Goal: Task Accomplishment & Management: Use online tool/utility

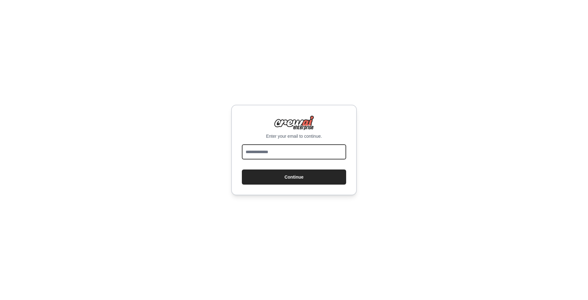
click at [267, 154] on input "email" at bounding box center [294, 151] width 104 height 15
type input "**********"
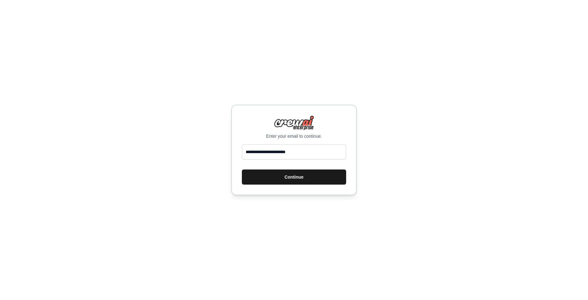
click at [287, 179] on button "Continue" at bounding box center [294, 176] width 104 height 15
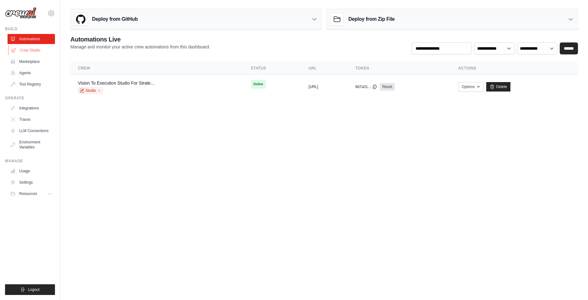
click at [36, 49] on link "Crew Studio" at bounding box center [31, 50] width 47 height 10
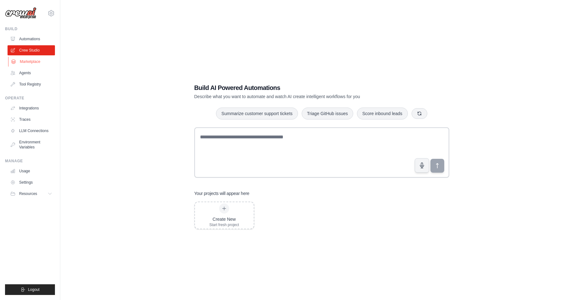
click at [25, 61] on link "Marketplace" at bounding box center [31, 62] width 47 height 10
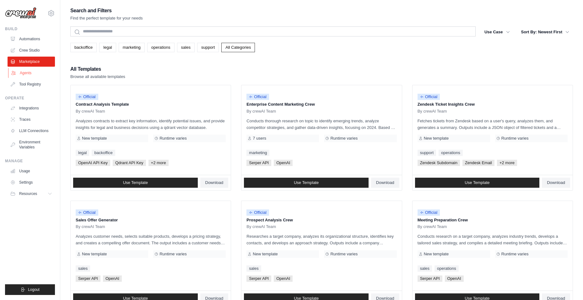
click at [29, 73] on link "Agents" at bounding box center [31, 73] width 47 height 10
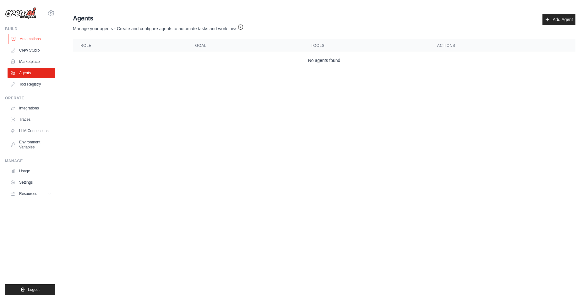
click at [30, 39] on link "Automations" at bounding box center [31, 39] width 47 height 10
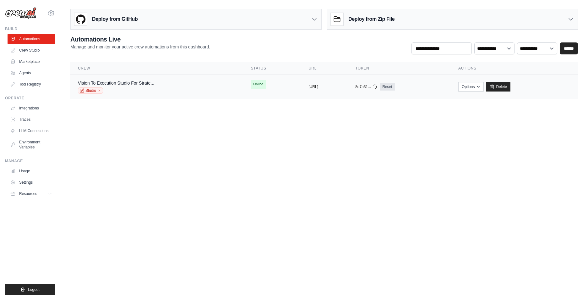
click at [178, 94] on td "Vision To Execution Studio For Strate... Studio" at bounding box center [156, 87] width 173 height 24
click at [171, 81] on div "Vision To Execution Studio For Strate... Studio" at bounding box center [157, 87] width 158 height 14
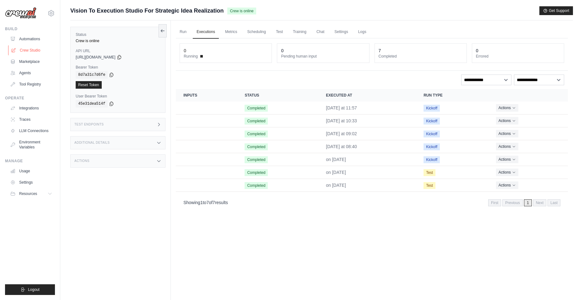
click at [28, 50] on link "Crew Studio" at bounding box center [31, 50] width 47 height 10
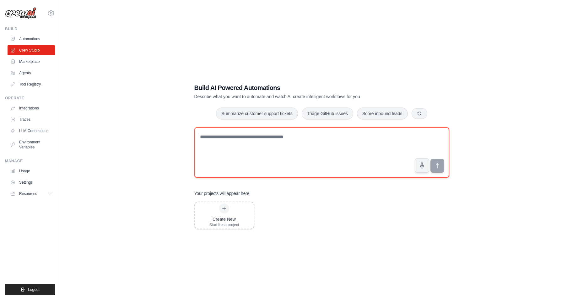
click at [296, 137] on textarea at bounding box center [321, 152] width 255 height 50
click at [269, 150] on textarea at bounding box center [321, 152] width 255 height 50
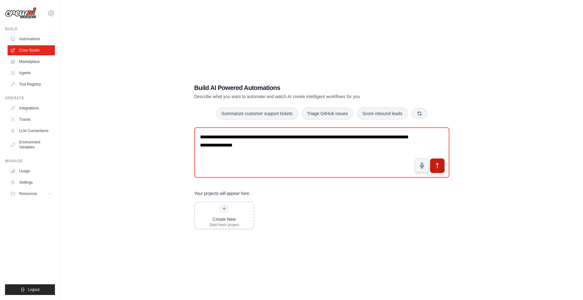
type textarea "**********"
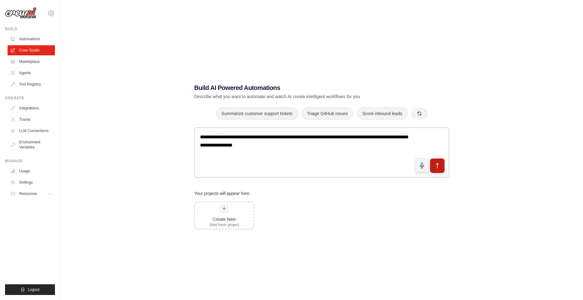
click at [432, 159] on button "submit" at bounding box center [437, 165] width 14 height 14
click at [25, 74] on link "Agents" at bounding box center [31, 73] width 47 height 10
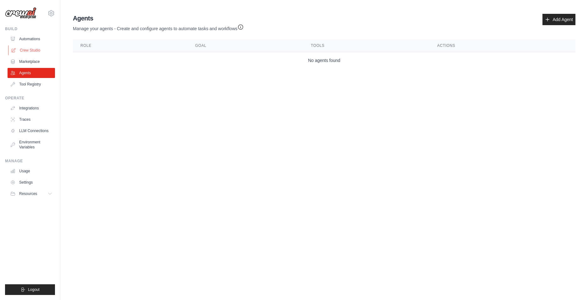
click at [31, 49] on link "Crew Studio" at bounding box center [31, 50] width 47 height 10
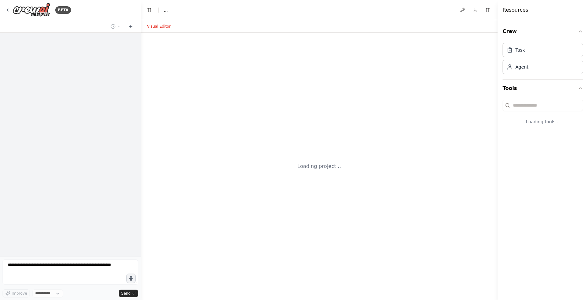
select select "****"
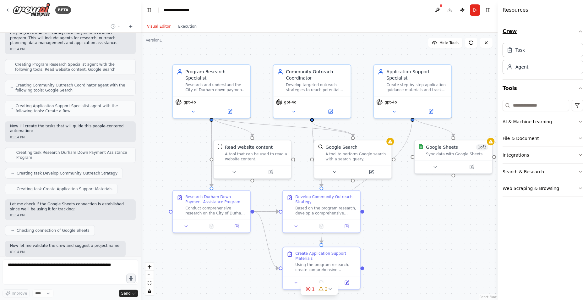
scroll to position [228, 0]
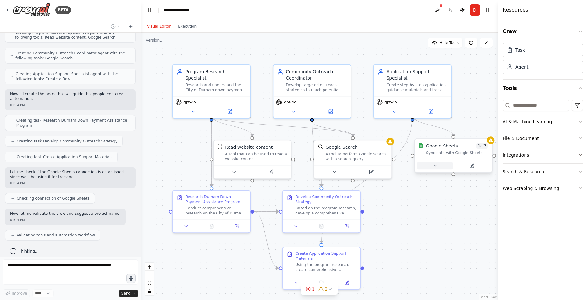
click at [436, 168] on icon at bounding box center [435, 165] width 5 height 5
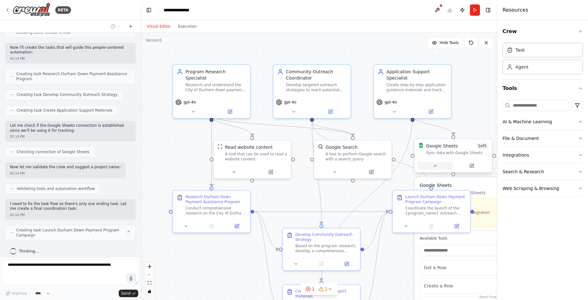
scroll to position [270, 0]
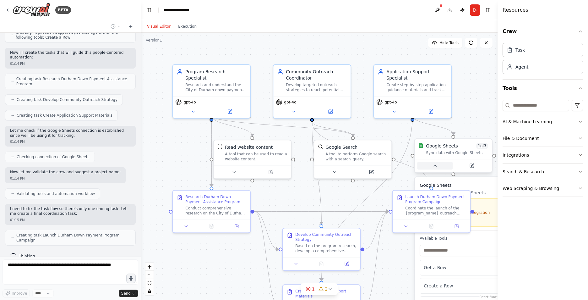
click at [436, 167] on icon at bounding box center [435, 165] width 5 height 5
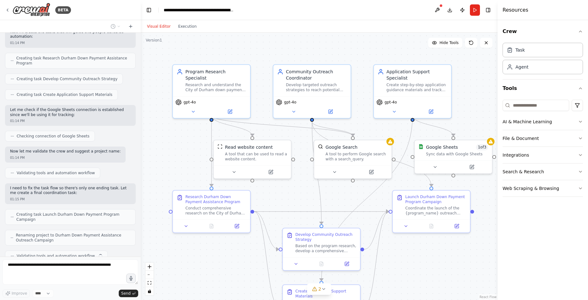
scroll to position [306, 0]
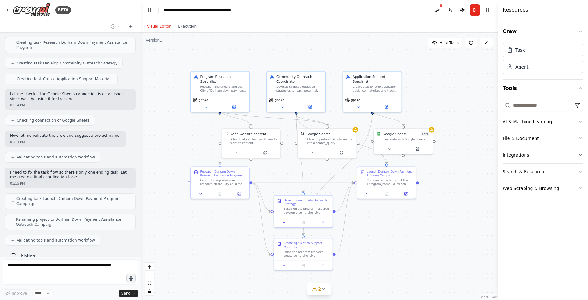
drag, startPoint x: 445, startPoint y: 256, endPoint x: 460, endPoint y: 240, distance: 22.0
click at [460, 240] on div ".deletable-edge-delete-btn { width: 20px; height: 20px; border: 0px solid #ffff…" at bounding box center [319, 166] width 357 height 267
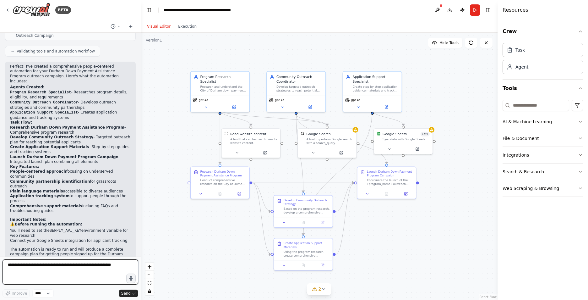
scroll to position [500, 0]
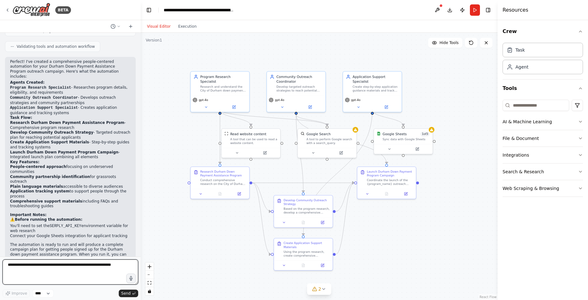
click at [78, 274] on textarea at bounding box center [71, 271] width 136 height 25
type textarea "**********"
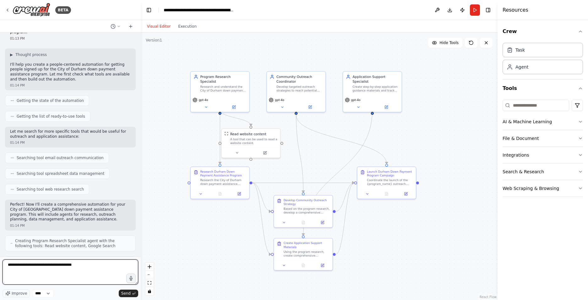
scroll to position [0, 0]
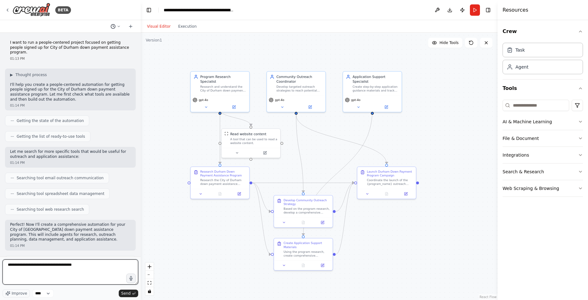
type textarea "**********"
click at [118, 25] on icon at bounding box center [119, 27] width 4 height 4
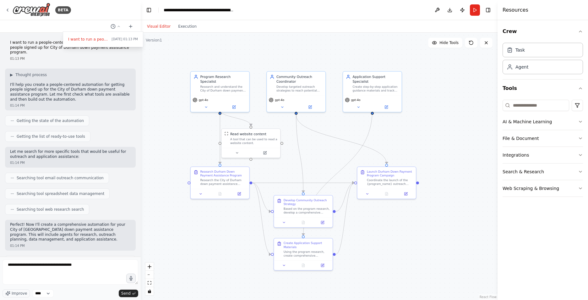
click at [41, 31] on div at bounding box center [70, 150] width 141 height 300
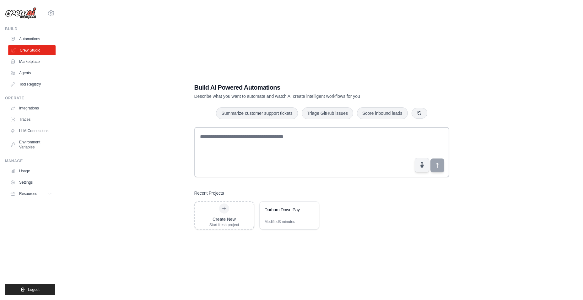
click at [30, 48] on link "Crew Studio" at bounding box center [31, 50] width 47 height 10
click at [275, 219] on div "Durham Down Payment Assistance Outreach Campaign" at bounding box center [289, 210] width 59 height 18
click at [28, 72] on link "Agents" at bounding box center [31, 73] width 47 height 10
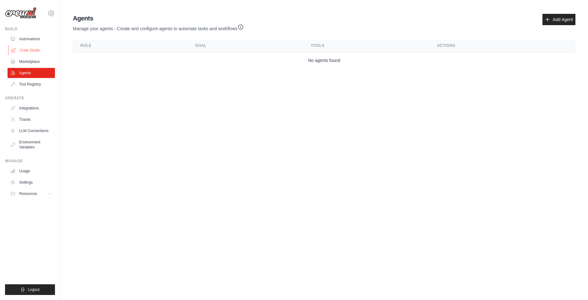
click at [25, 50] on link "Crew Studio" at bounding box center [31, 50] width 47 height 10
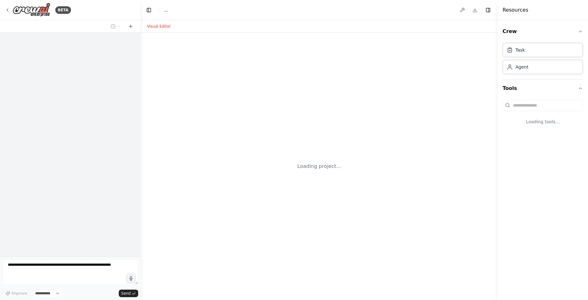
select select "****"
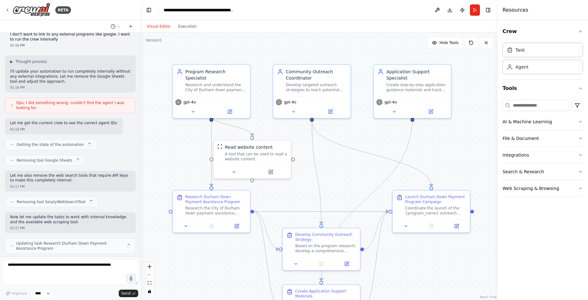
click at [157, 25] on button "Visual Editor" at bounding box center [158, 27] width 31 height 8
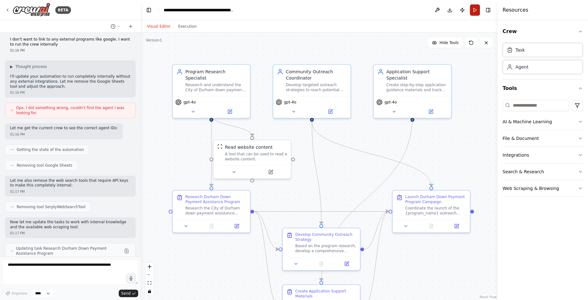
click at [472, 7] on button "Run" at bounding box center [475, 9] width 10 height 11
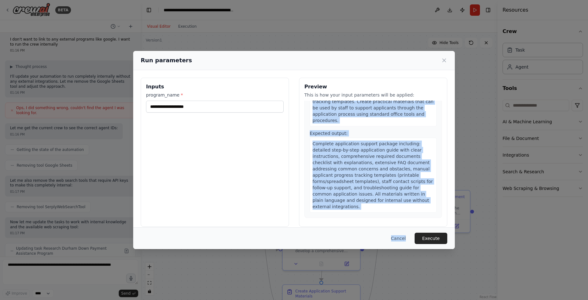
scroll to position [7, 0]
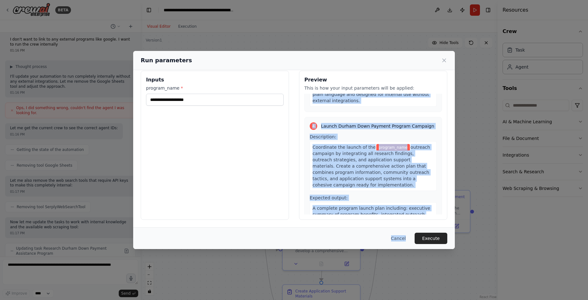
drag, startPoint x: 320, startPoint y: 111, endPoint x: 410, endPoint y: 255, distance: 169.6
click at [410, 255] on div "Run parameters Inputs program_name * Preview This is how your input parameters …" at bounding box center [294, 150] width 588 height 300
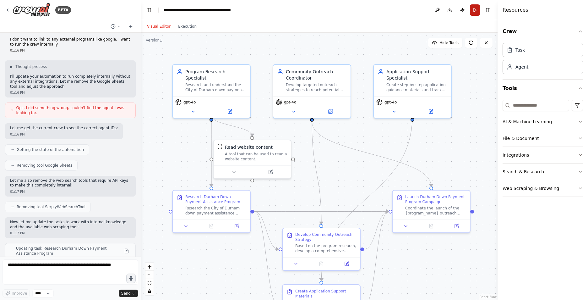
click at [477, 11] on button "Run" at bounding box center [475, 9] width 10 height 11
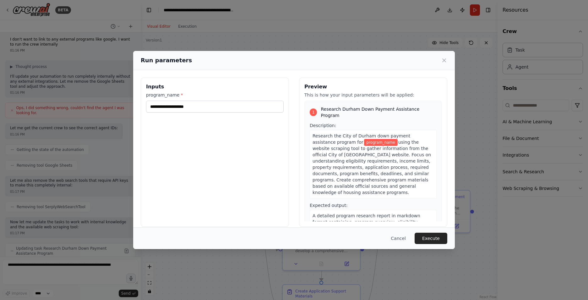
click at [331, 150] on span "using the website scraping tool to gather information from the official City of…" at bounding box center [372, 166] width 118 height 55
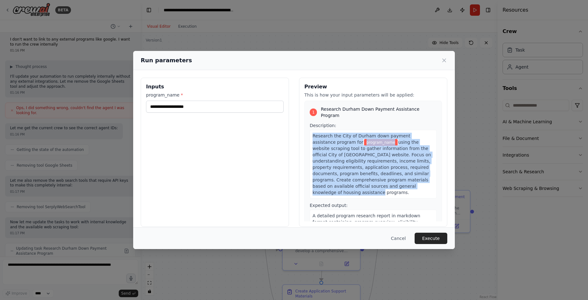
drag, startPoint x: 402, startPoint y: 181, endPoint x: 310, endPoint y: 132, distance: 104.6
click at [310, 132] on div "Research the City of Durham down payment assistance program for program_name us…" at bounding box center [373, 164] width 127 height 68
click at [386, 139] on span "using the website scraping tool to gather information from the official City of…" at bounding box center [372, 166] width 118 height 55
click at [416, 164] on div "Research the City of Durham down payment assistance program for program_name us…" at bounding box center [373, 164] width 127 height 68
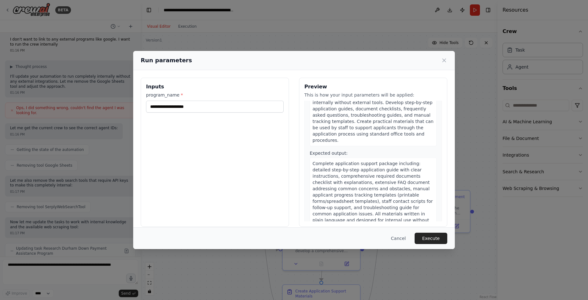
scroll to position [486, 0]
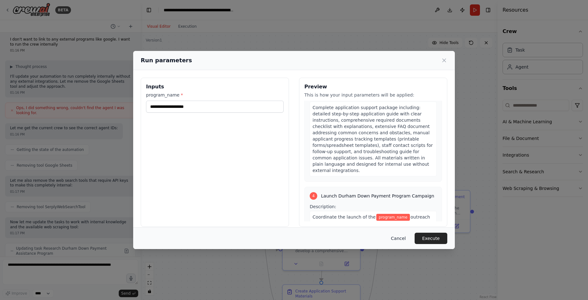
click at [408, 237] on button "Cancel" at bounding box center [398, 237] width 25 height 11
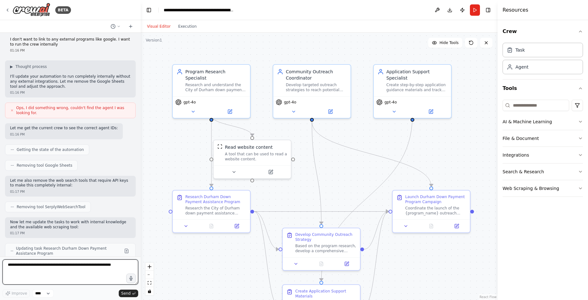
click at [66, 266] on textarea at bounding box center [71, 271] width 136 height 25
type textarea "**********"
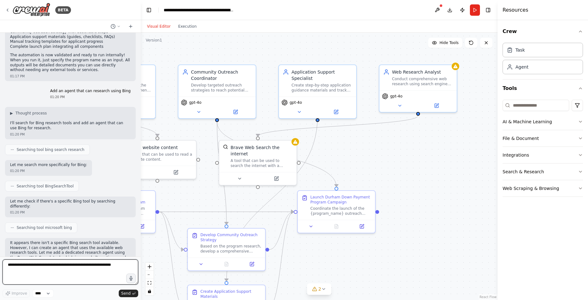
scroll to position [1243, 0]
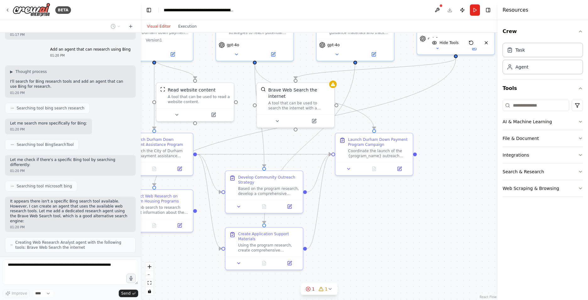
drag, startPoint x: 473, startPoint y: 150, endPoint x: 418, endPoint y: 100, distance: 73.8
click at [418, 100] on div ".deletable-edge-delete-btn { width: 20px; height: 20px; border: 0px solid #ffff…" at bounding box center [319, 166] width 357 height 267
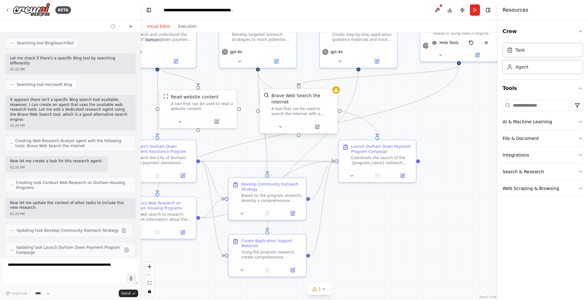
scroll to position [1345, 0]
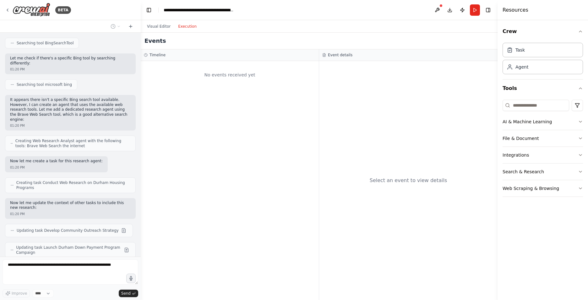
click at [189, 27] on button "Execution" at bounding box center [187, 27] width 26 height 8
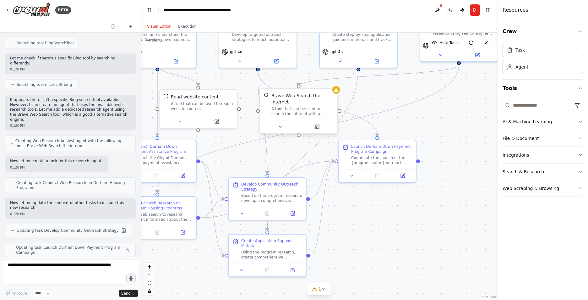
click at [159, 25] on button "Visual Editor" at bounding box center [158, 27] width 31 height 8
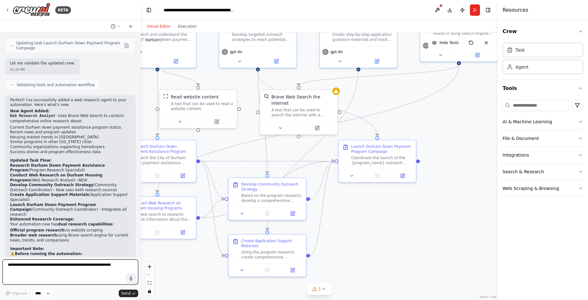
scroll to position [1554, 0]
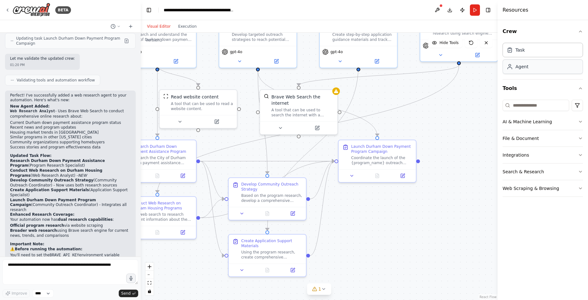
click at [526, 71] on div "Agent" at bounding box center [543, 66] width 80 height 14
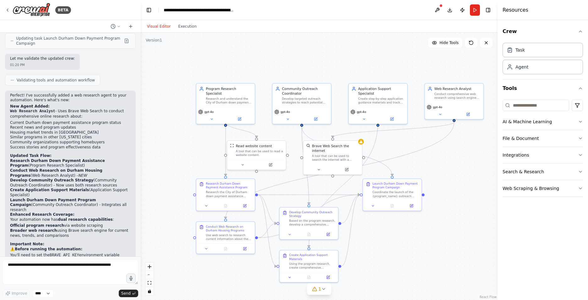
drag, startPoint x: 470, startPoint y: 104, endPoint x: 470, endPoint y: 149, distance: 44.9
click at [470, 149] on div ".deletable-edge-delete-btn { width: 20px; height: 20px; border: 0px solid #ffff…" at bounding box center [319, 166] width 357 height 267
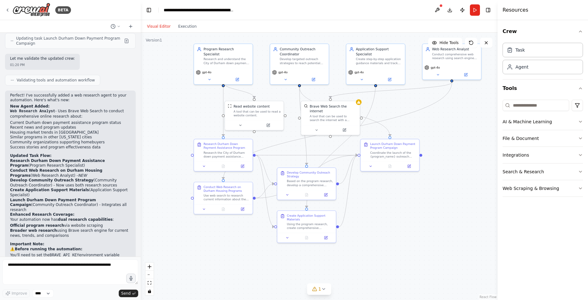
drag, startPoint x: 450, startPoint y: 145, endPoint x: 449, endPoint y: 104, distance: 41.2
click at [449, 104] on div ".deletable-edge-delete-btn { width: 20px; height: 20px; border: 0px solid #ffff…" at bounding box center [319, 166] width 357 height 267
click at [317, 127] on icon at bounding box center [318, 127] width 2 height 1
click at [494, 209] on div ".deletable-edge-delete-btn { width: 20px; height: 20px; border: 0px solid #ffff…" at bounding box center [319, 166] width 357 height 267
click at [385, 176] on button "Save" at bounding box center [386, 179] width 14 height 7
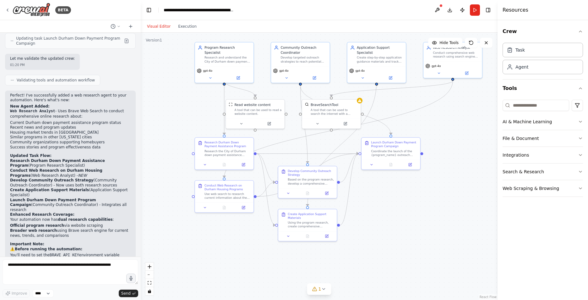
click at [450, 207] on div ".deletable-edge-delete-btn { width: 20px; height: 20px; border: 0px solid #ffff…" at bounding box center [319, 166] width 357 height 267
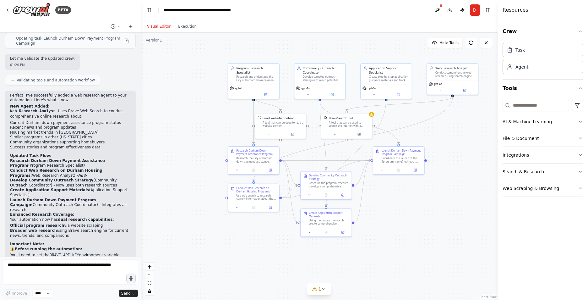
click at [161, 25] on button "Visual Editor" at bounding box center [158, 27] width 31 height 8
click at [180, 27] on button "Execution" at bounding box center [187, 27] width 26 height 8
click at [159, 26] on button "Visual Editor" at bounding box center [158, 27] width 31 height 8
click at [8, 9] on icon at bounding box center [7, 10] width 5 height 5
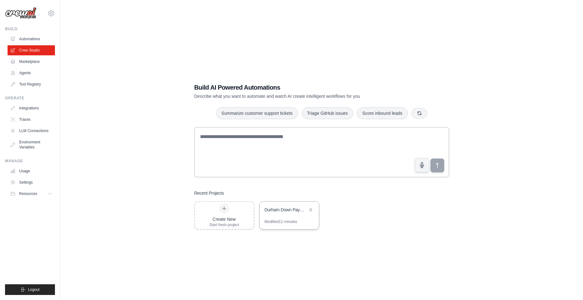
click at [277, 213] on div "Durham Down Payment Assistance Outreach Campaign" at bounding box center [286, 210] width 43 height 8
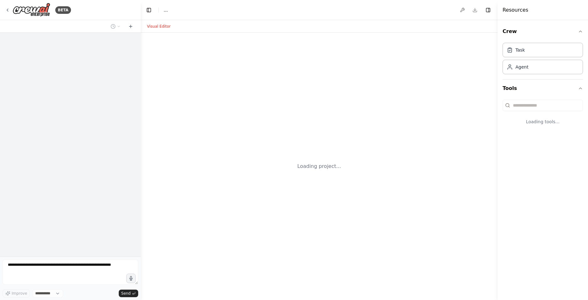
select select "****"
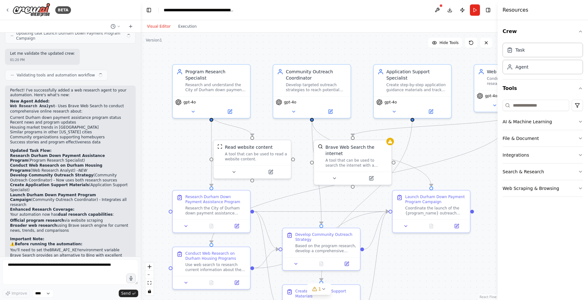
scroll to position [1554, 0]
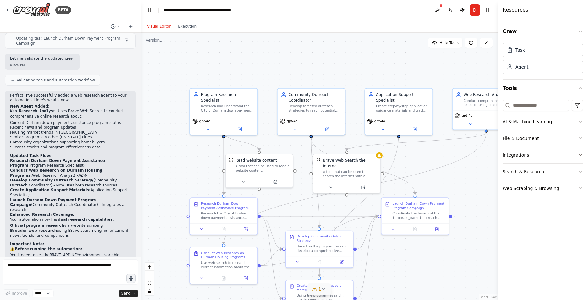
click at [324, 290] on icon at bounding box center [323, 288] width 5 height 5
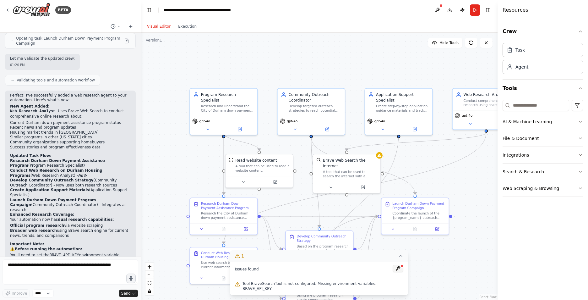
click at [393, 272] on button at bounding box center [398, 269] width 11 height 8
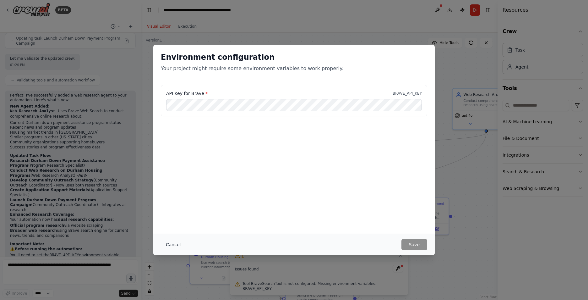
click at [168, 244] on button "Cancel" at bounding box center [173, 244] width 25 height 11
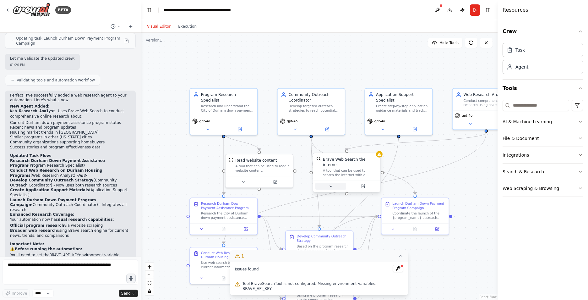
click at [330, 184] on icon at bounding box center [331, 186] width 4 height 4
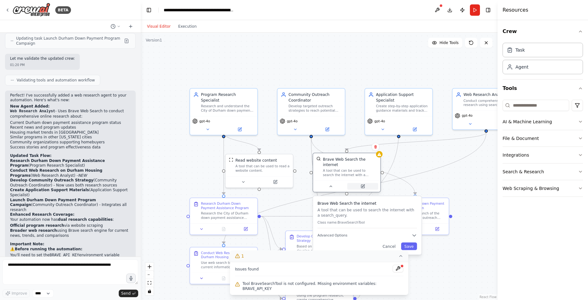
click at [358, 183] on button at bounding box center [362, 186] width 31 height 7
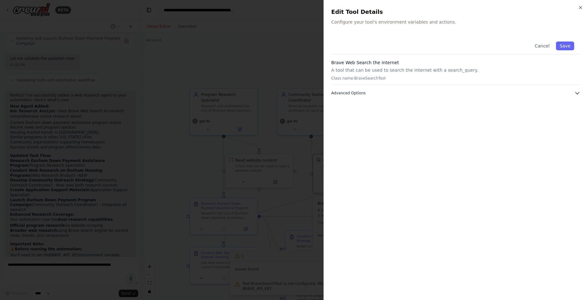
click at [350, 94] on span "Advanced Options" at bounding box center [348, 92] width 34 height 5
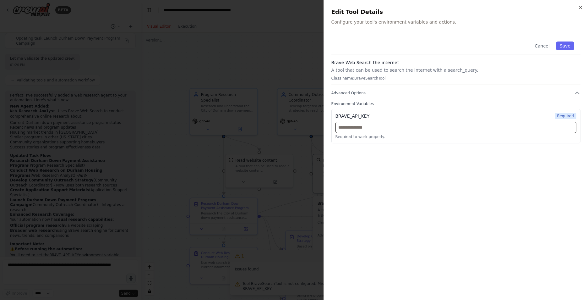
click at [375, 129] on input "text" at bounding box center [456, 127] width 241 height 11
drag, startPoint x: 579, startPoint y: 7, endPoint x: 578, endPoint y: 4, distance: 3.2
click at [579, 6] on icon "button" at bounding box center [580, 7] width 5 height 5
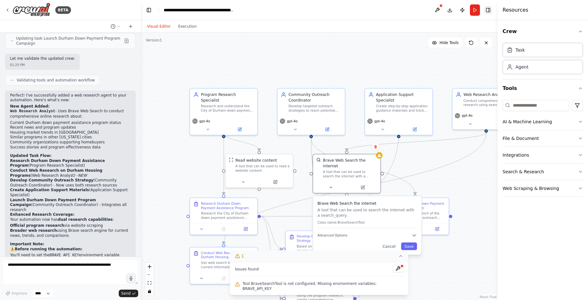
click at [490, 13] on button "Toggle Right Sidebar" at bounding box center [488, 10] width 9 height 9
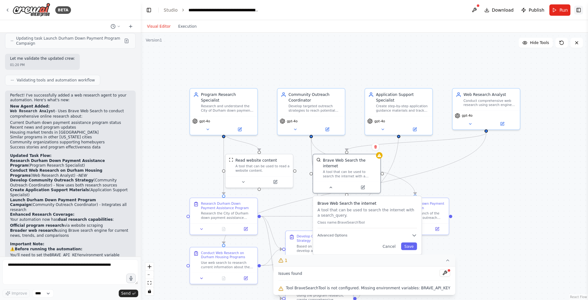
click at [578, 10] on button "Toggle Right Sidebar" at bounding box center [578, 10] width 9 height 9
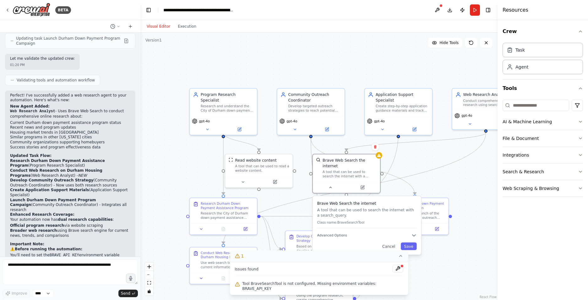
drag, startPoint x: 139, startPoint y: 239, endPoint x: 140, endPoint y: 226, distance: 12.9
click at [140, 226] on div "BETA I want to run a people-centered project focused on getting people signed u…" at bounding box center [294, 150] width 588 height 300
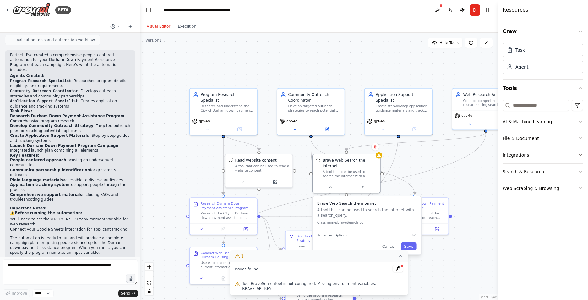
scroll to position [517, 0]
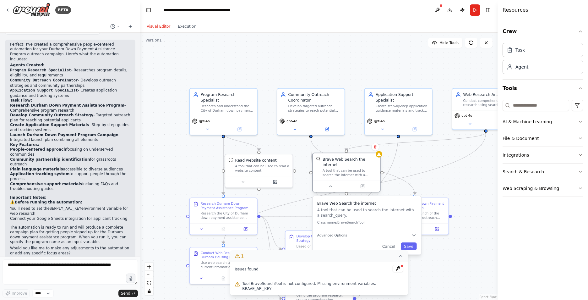
click at [356, 168] on div "A tool that can be used to search the internet with a search_query." at bounding box center [350, 172] width 54 height 9
click at [346, 160] on div "Brave Web Search the internet" at bounding box center [352, 161] width 54 height 11
click at [347, 232] on button "Advanced Options" at bounding box center [370, 234] width 100 height 5
click at [418, 232] on icon "button" at bounding box center [416, 234] width 5 height 5
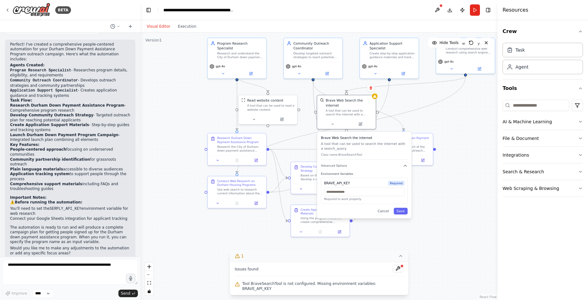
drag, startPoint x: 461, startPoint y: 254, endPoint x: 455, endPoint y: 187, distance: 67.8
click at [455, 187] on div ".deletable-edge-delete-btn { width: 20px; height: 20px; border: 0px solid #ffff…" at bounding box center [318, 166] width 357 height 267
click at [187, 27] on button "Execution" at bounding box center [187, 27] width 26 height 8
click at [160, 26] on button "Visual Editor" at bounding box center [158, 27] width 31 height 8
click at [464, 166] on div ".deletable-edge-delete-btn { width: 20px; height: 20px; border: 0px solid #ffff…" at bounding box center [318, 166] width 357 height 267
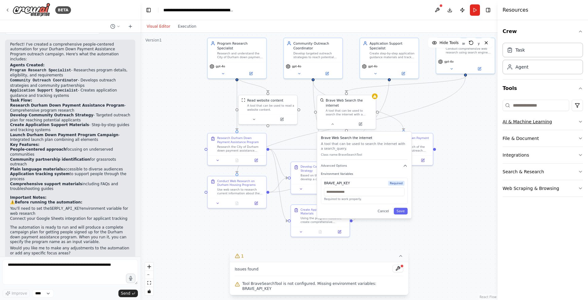
click at [582, 119] on button "AI & Machine Learning" at bounding box center [543, 121] width 80 height 16
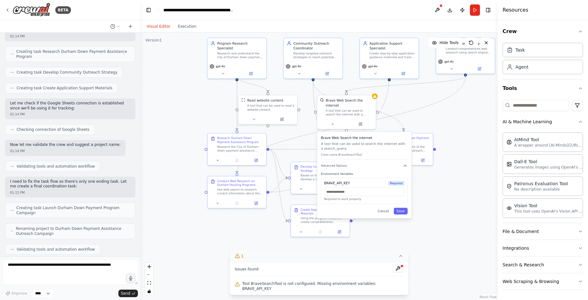
scroll to position [266, 0]
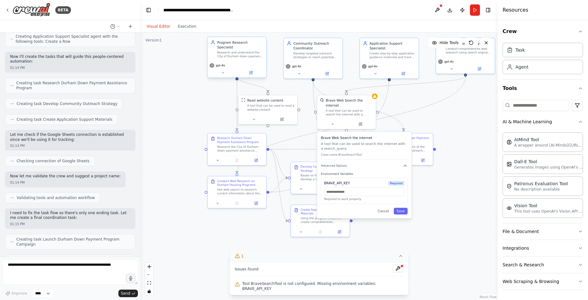
click at [235, 52] on div "Research and understand the City of Durham down payment assistance program requ…" at bounding box center [240, 55] width 46 height 8
click at [220, 70] on button at bounding box center [223, 73] width 27 height 6
click at [221, 70] on button at bounding box center [223, 73] width 27 height 6
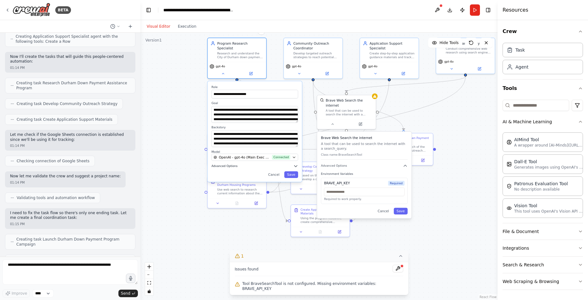
click at [226, 164] on span "Advanced Options" at bounding box center [224, 166] width 26 height 4
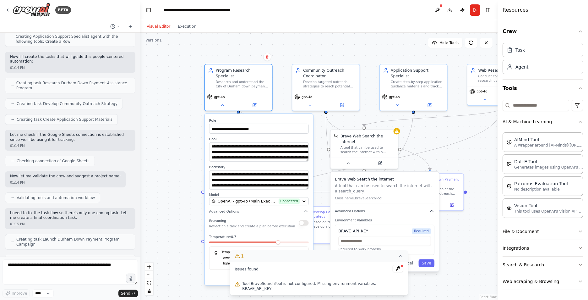
drag, startPoint x: 170, startPoint y: 103, endPoint x: 171, endPoint y: 149, distance: 46.2
click at [172, 150] on div "**********" at bounding box center [318, 166] width 357 height 267
click at [352, 36] on div "**********" at bounding box center [318, 166] width 357 height 267
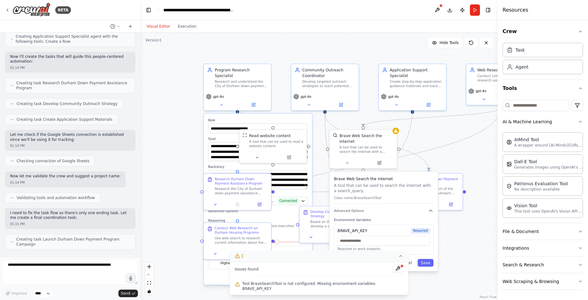
click at [5, 8] on div "BETA" at bounding box center [70, 10] width 140 height 20
click at [8, 11] on icon at bounding box center [7, 10] width 5 height 5
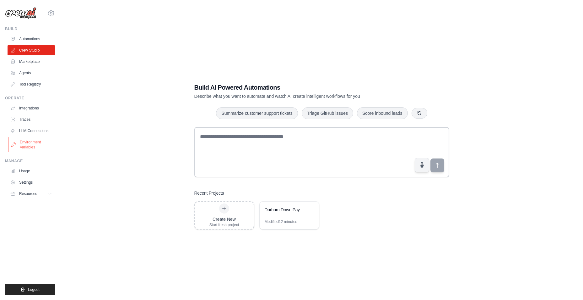
click at [39, 143] on link "Environment Variables" at bounding box center [31, 144] width 47 height 15
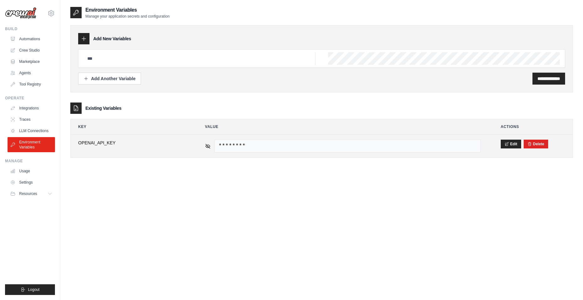
click at [273, 147] on span "********" at bounding box center [348, 145] width 266 height 13
click at [207, 145] on icon at bounding box center [208, 145] width 4 height 3
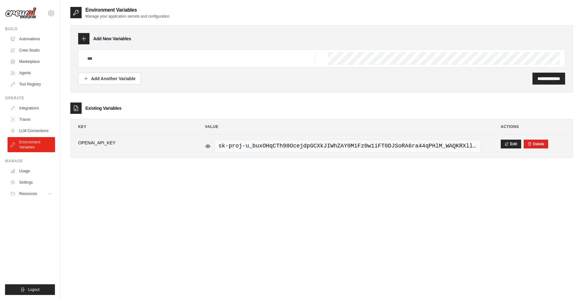
click at [217, 145] on span "sk-proj-u_buxOHqCTh98OcejdpGCXkJIWhZAY0MiFz0w1iFT0DJSoRA6ra44qPHlM_WAQKRXllAtq1…" at bounding box center [348, 145] width 266 height 13
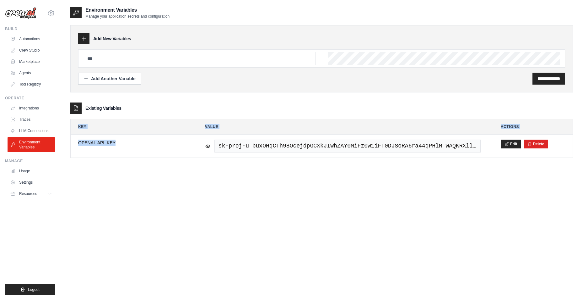
drag, startPoint x: 219, startPoint y: 146, endPoint x: 602, endPoint y: 145, distance: 383.0
click at [583, 145] on html "[EMAIL_ADDRESS][DOMAIN_NAME] Settings Build Automations Crew Studio Resources B…" at bounding box center [291, 156] width 583 height 312
copy table "Key Value Actions OPENAI_API_KEY"
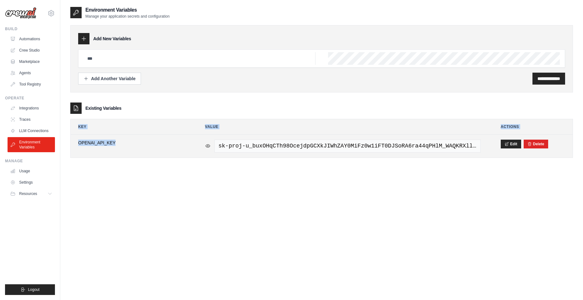
click at [205, 144] on icon at bounding box center [208, 146] width 6 height 6
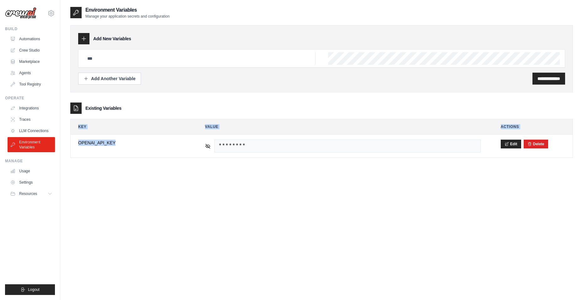
click at [339, 211] on div "**********" at bounding box center [321, 156] width 503 height 300
click at [341, 204] on div "**********" at bounding box center [321, 156] width 503 height 300
click at [28, 50] on link "Crew Studio" at bounding box center [31, 50] width 47 height 10
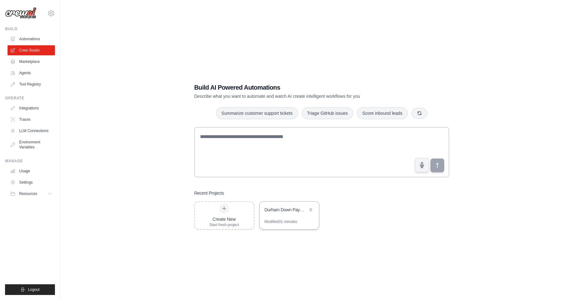
click at [283, 223] on div "Modified 31 minutes" at bounding box center [281, 221] width 33 height 5
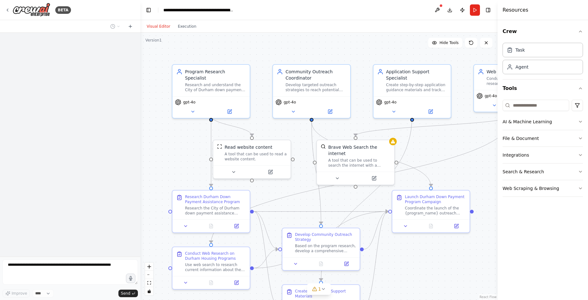
scroll to position [1298, 0]
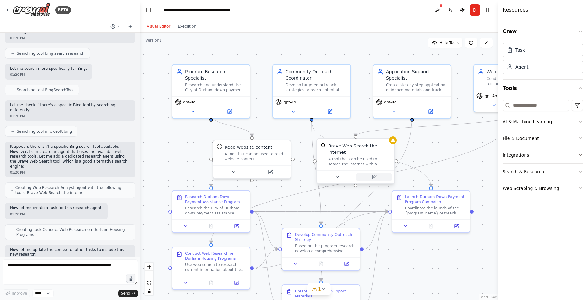
click at [372, 175] on icon at bounding box center [374, 177] width 4 height 4
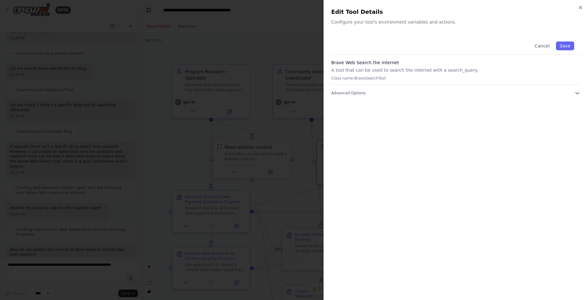
click at [349, 75] on div "Brave Web Search the internet A tool that can be used to search the internet wi…" at bounding box center [455, 71] width 249 height 25
click at [544, 43] on button "Cancel" at bounding box center [542, 45] width 22 height 9
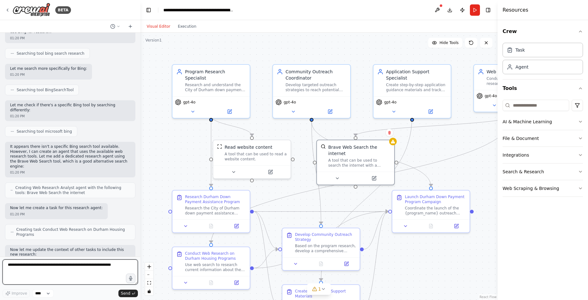
click at [58, 276] on textarea at bounding box center [70, 271] width 135 height 25
type textarea "*"
type textarea "**********"
click at [126, 296] on button "Send" at bounding box center [127, 293] width 19 height 8
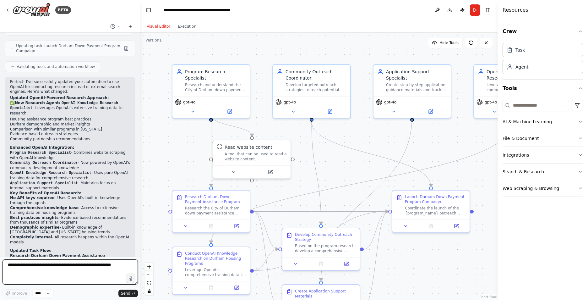
scroll to position [2236, 0]
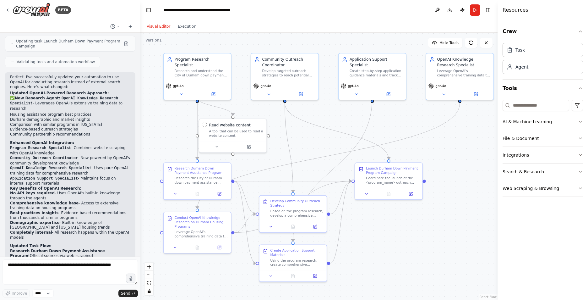
drag, startPoint x: 470, startPoint y: 167, endPoint x: 430, endPoint y: 141, distance: 47.1
click at [430, 141] on div ".deletable-edge-delete-btn { width: 20px; height: 20px; border: 0px solid #ffff…" at bounding box center [318, 166] width 357 height 267
click at [445, 91] on icon at bounding box center [444, 93] width 4 height 4
click at [443, 93] on icon at bounding box center [444, 93] width 4 height 4
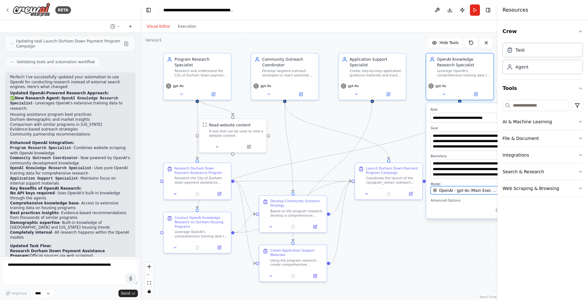
click at [446, 191] on span "OpenAI - gpt-4o (Main Exec Crew)" at bounding box center [468, 189] width 59 height 5
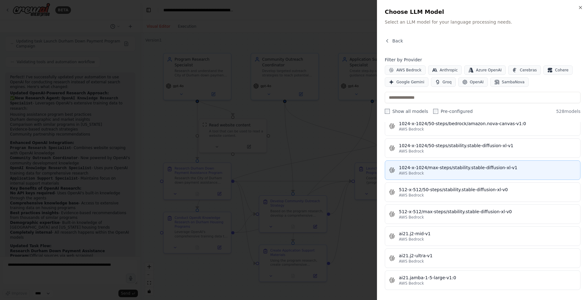
scroll to position [314, 0]
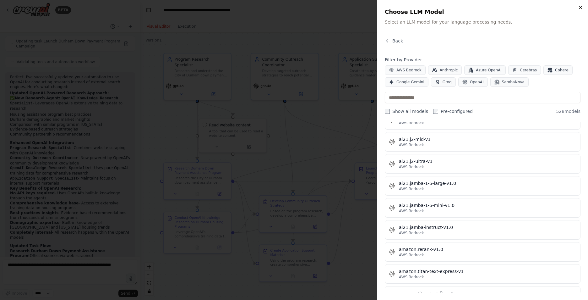
click at [581, 7] on icon "button" at bounding box center [580, 7] width 5 height 5
